Goal: Information Seeking & Learning: Find contact information

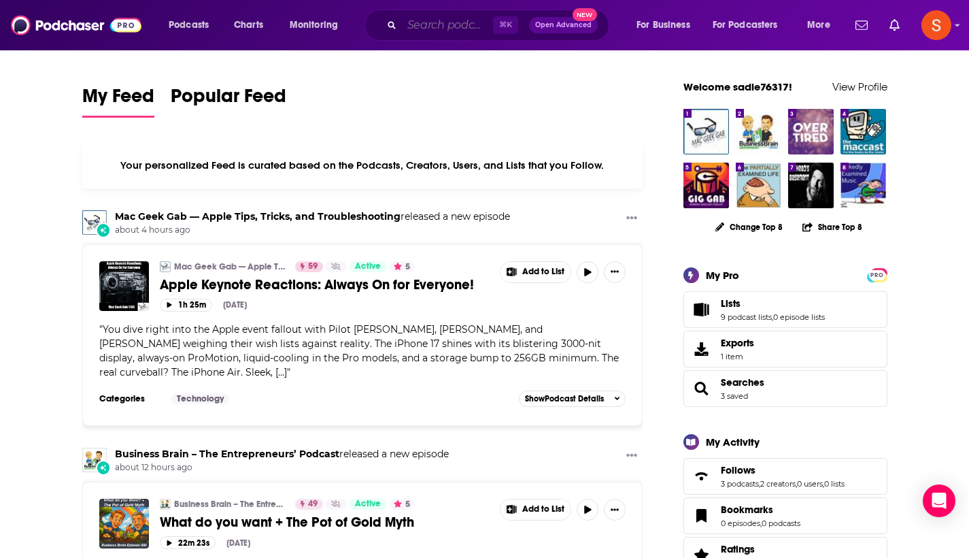
click at [462, 22] on input "Search podcasts, credits, & more..." at bounding box center [447, 25] width 91 height 22
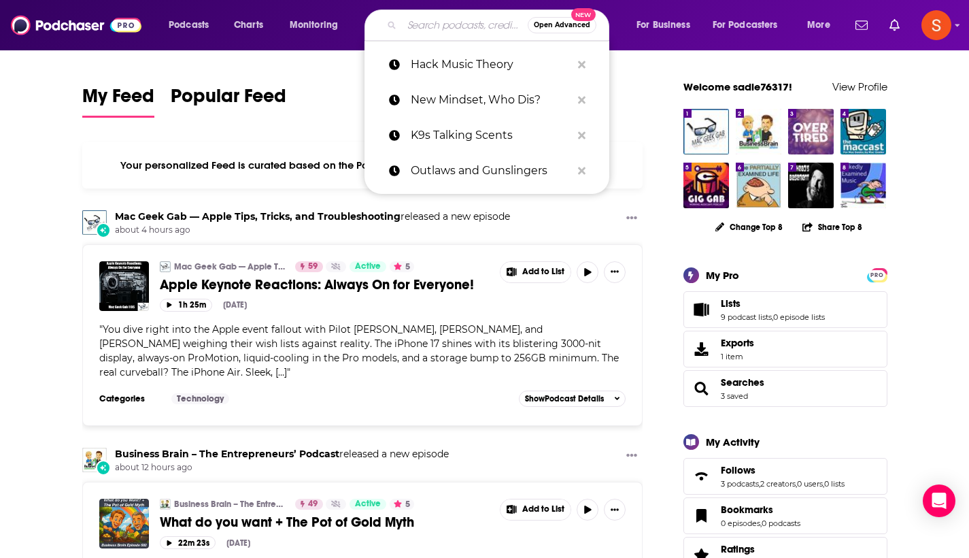
paste input "Are You My Podcast?"
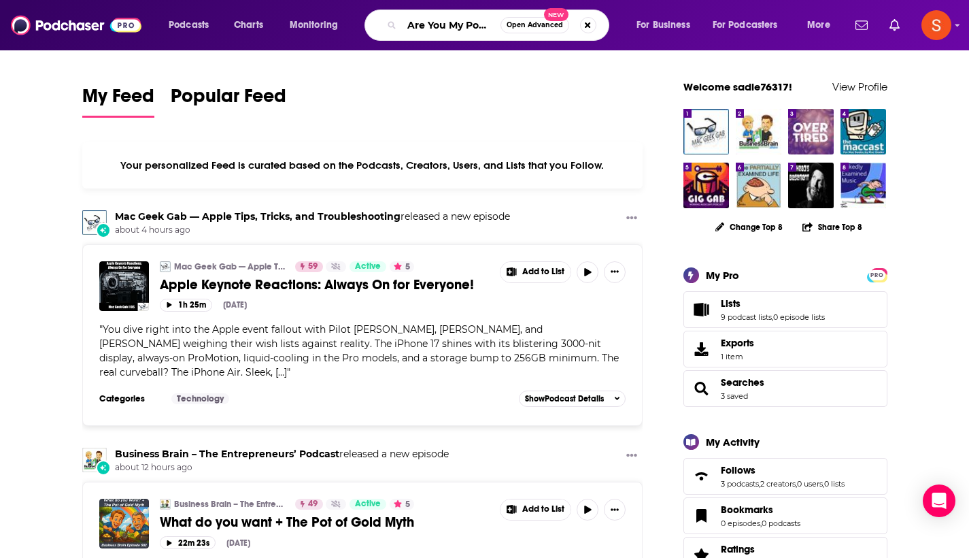
type input "Are You My Podcast?"
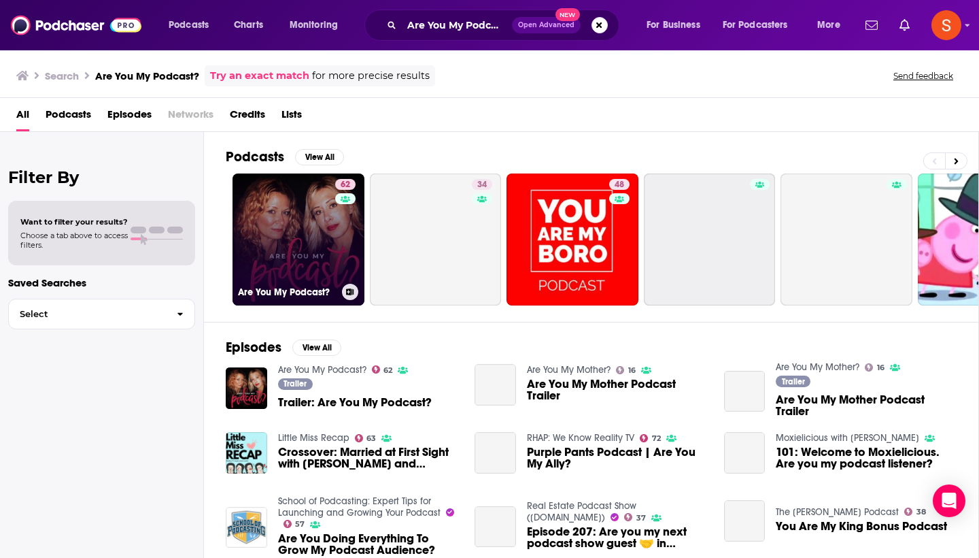
click at [273, 224] on link "62 Are You My Podcast?" at bounding box center [299, 239] width 132 height 132
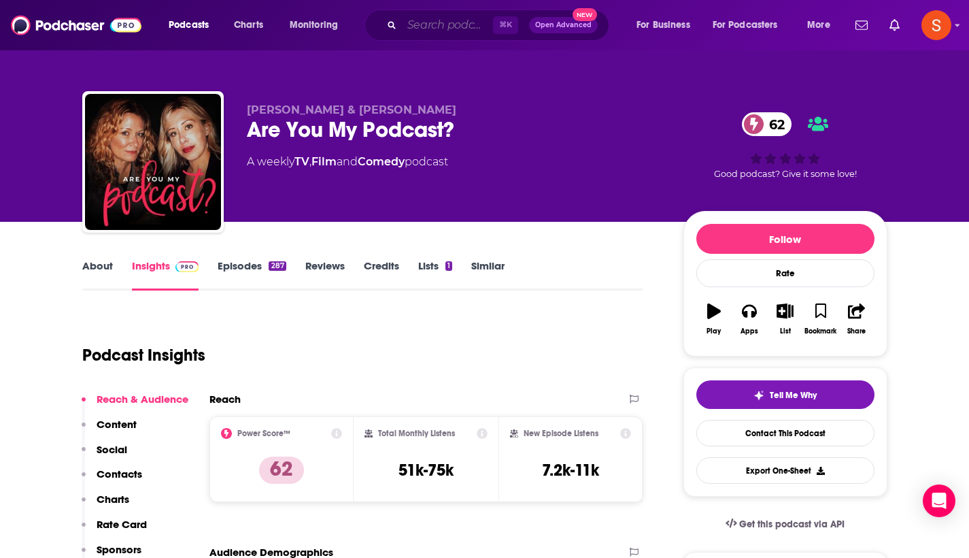
click at [448, 27] on input "Search podcasts, credits, & more..." at bounding box center [447, 25] width 91 height 22
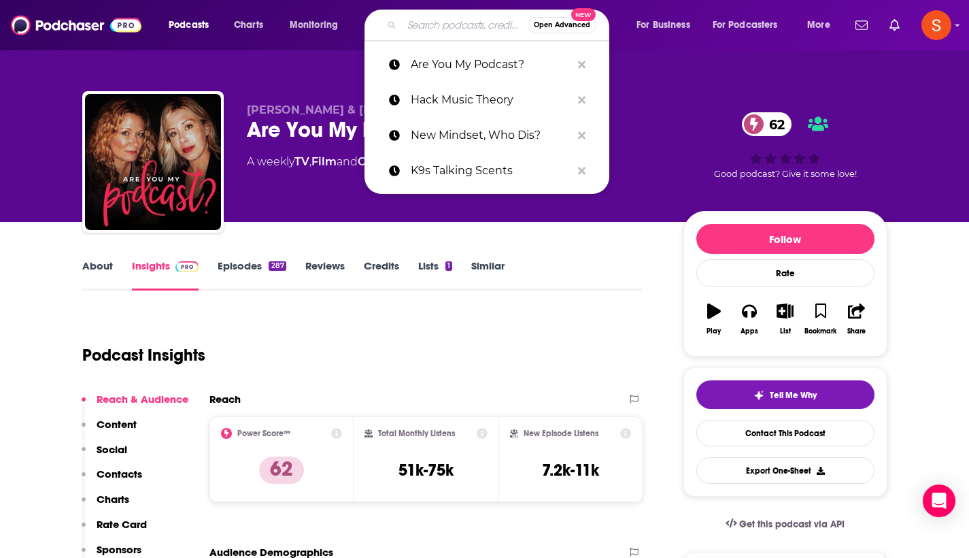
paste input "Shared Lunch"
type input "Shared Lunch"
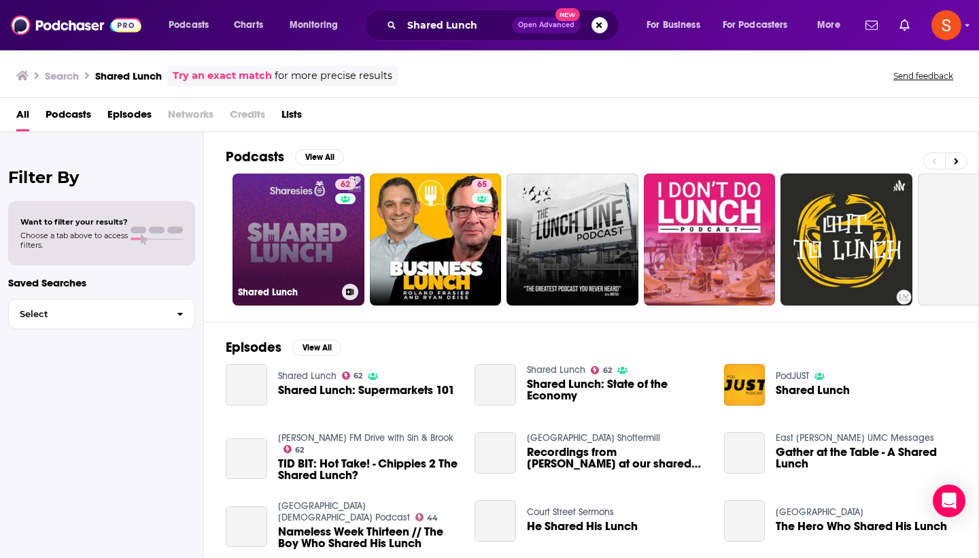
click at [303, 250] on link "62 Shared Lunch" at bounding box center [299, 239] width 132 height 132
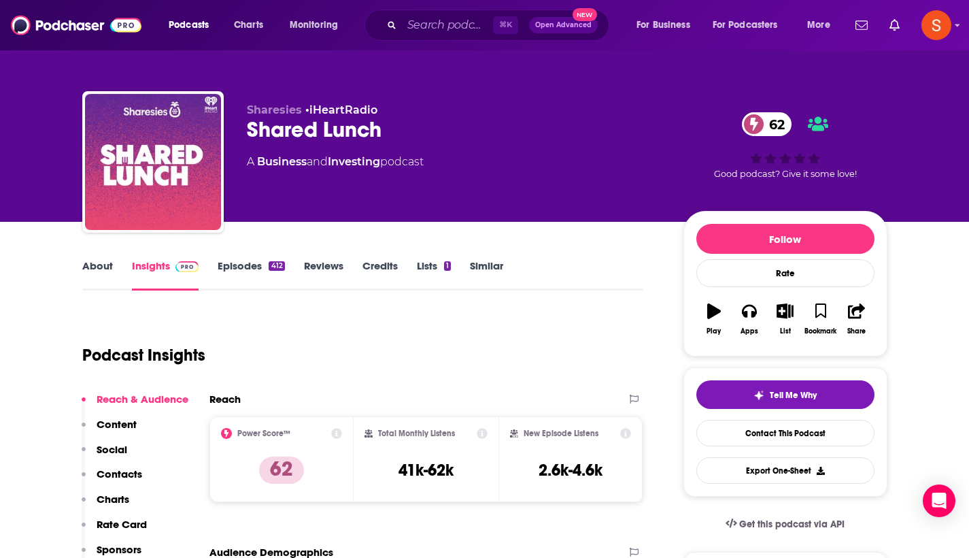
click at [127, 473] on p "Contacts" at bounding box center [120, 473] width 46 height 13
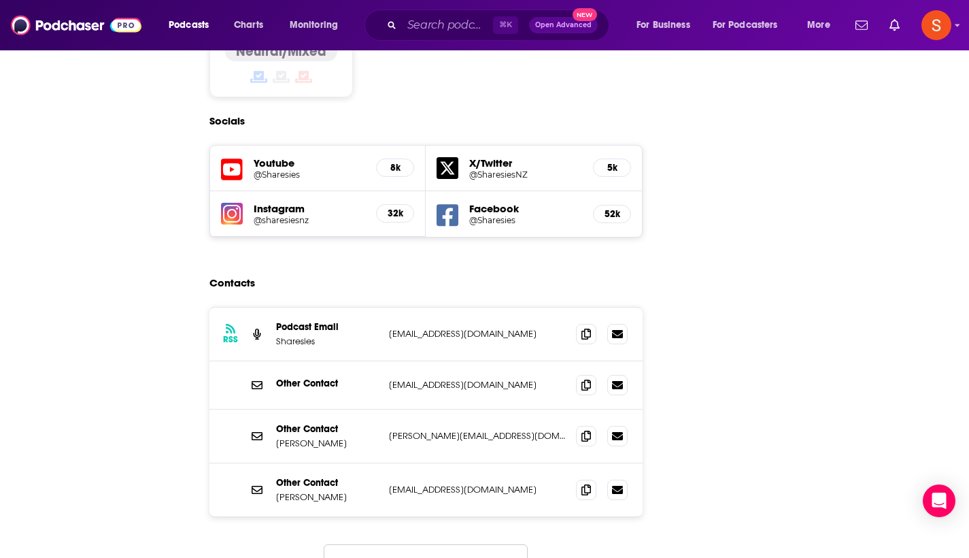
scroll to position [1182, 0]
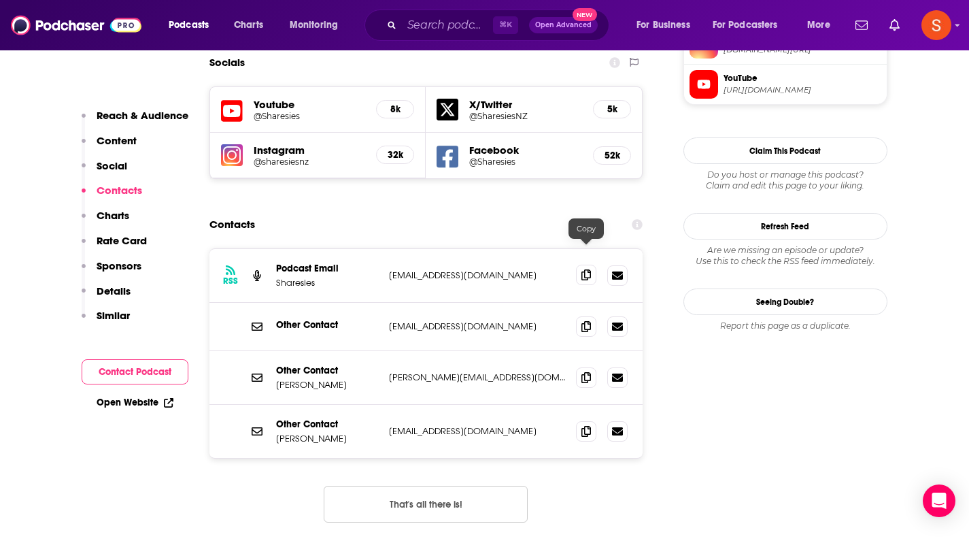
click at [591, 269] on icon at bounding box center [586, 274] width 10 height 11
